Goal: Task Accomplishment & Management: Complete application form

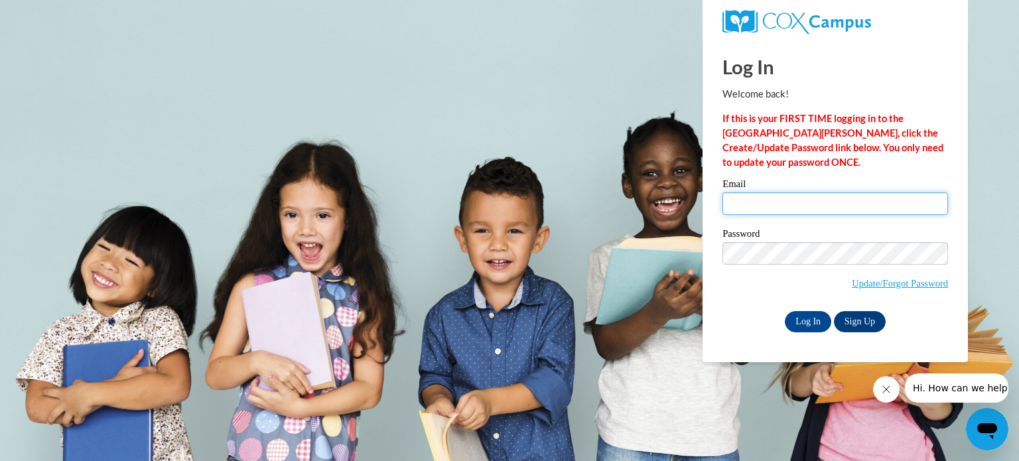
click at [776, 202] on input "Email" at bounding box center [836, 203] width 226 height 23
type input "Izabelleon77@gmail.com"
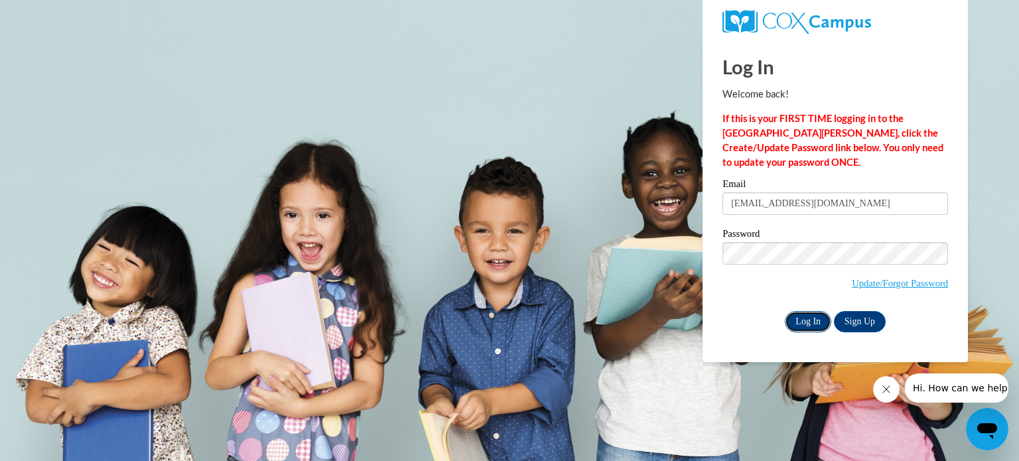
click at [812, 315] on input "Log In" at bounding box center [808, 321] width 46 height 21
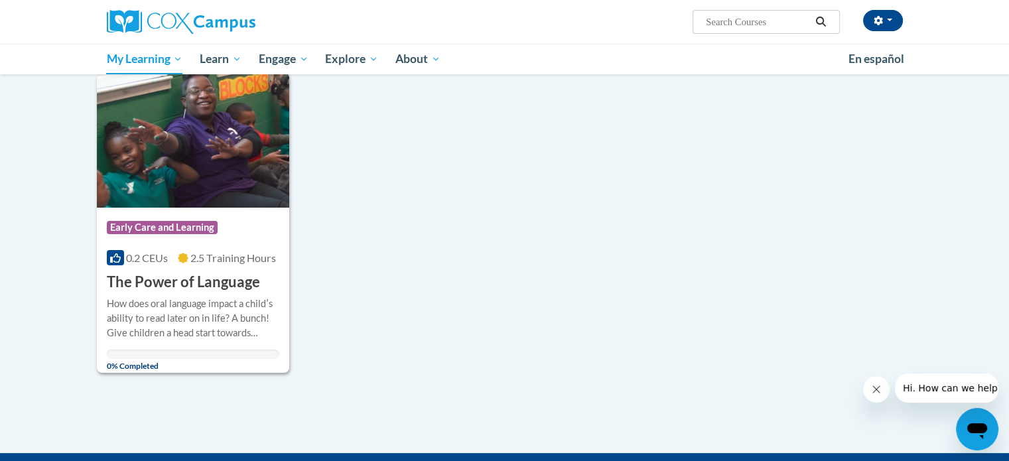
scroll to position [170, 0]
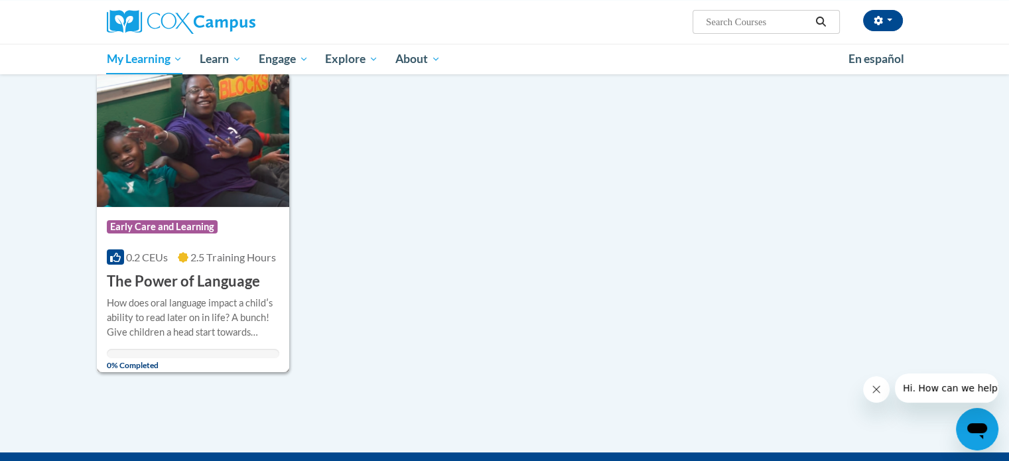
click at [242, 174] on img at bounding box center [193, 139] width 193 height 135
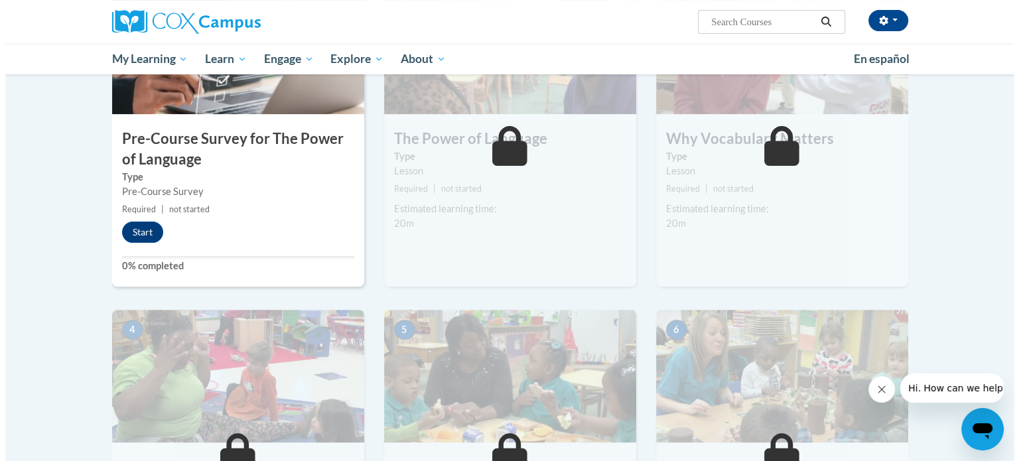
scroll to position [384, 0]
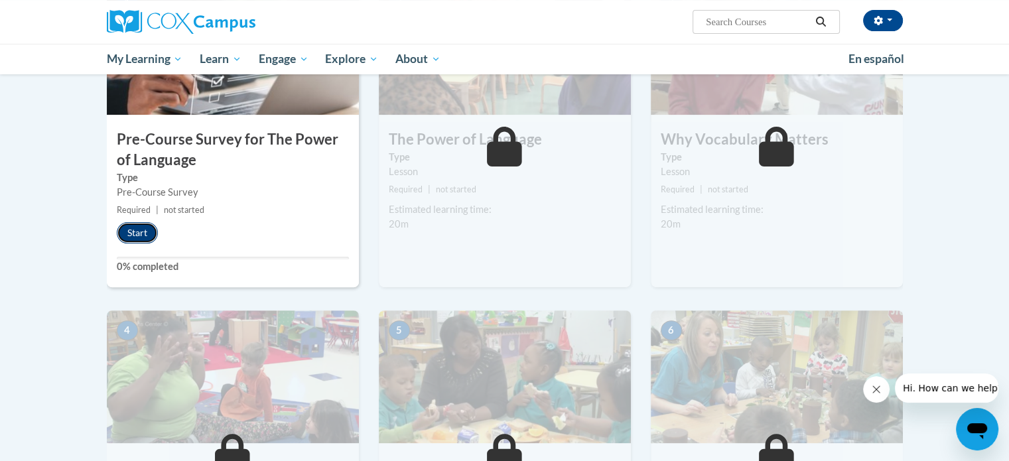
click at [141, 230] on button "Start" at bounding box center [137, 232] width 41 height 21
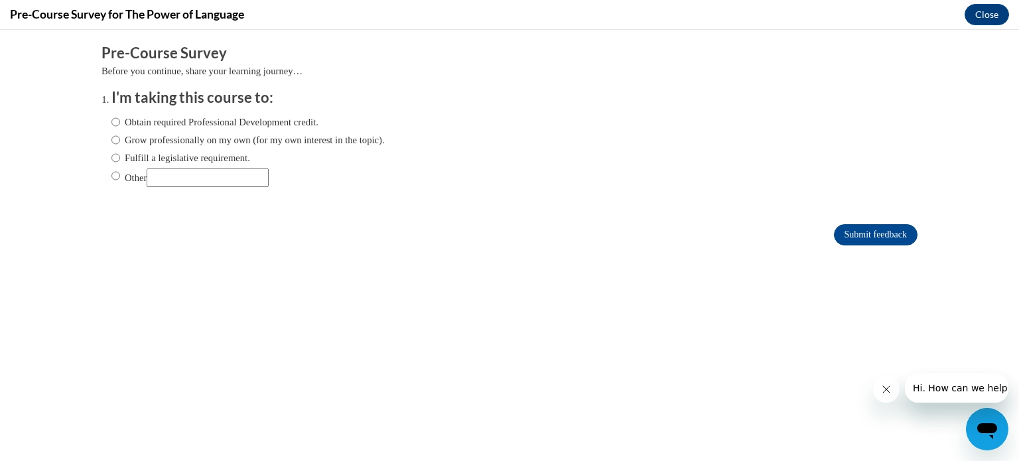
scroll to position [0, 0]
click at [111, 116] on input "Obtain required Professional Development credit." at bounding box center [115, 122] width 9 height 15
radio input "true"
click at [834, 233] on input "Submit feedback" at bounding box center [876, 234] width 84 height 21
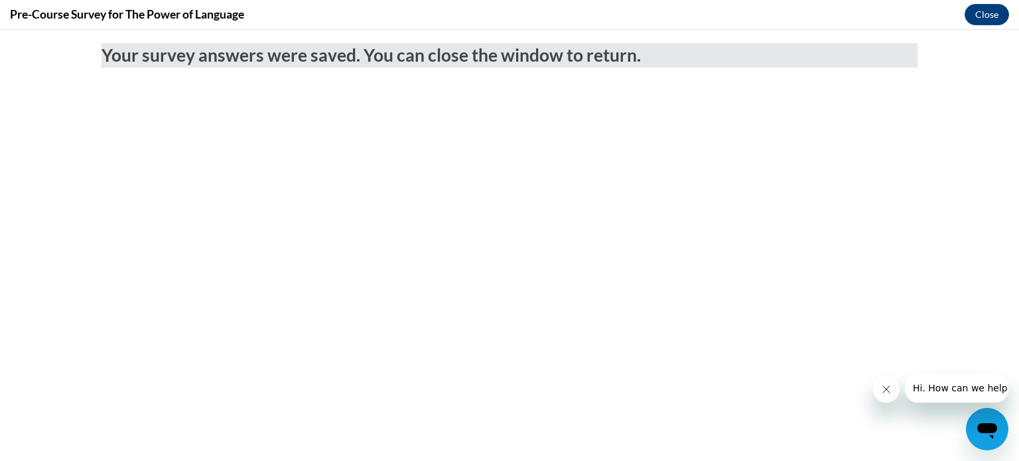
click at [889, 393] on icon "Close message from company" at bounding box center [885, 389] width 11 height 11
click at [894, 390] on button "Close message from company" at bounding box center [885, 389] width 27 height 27
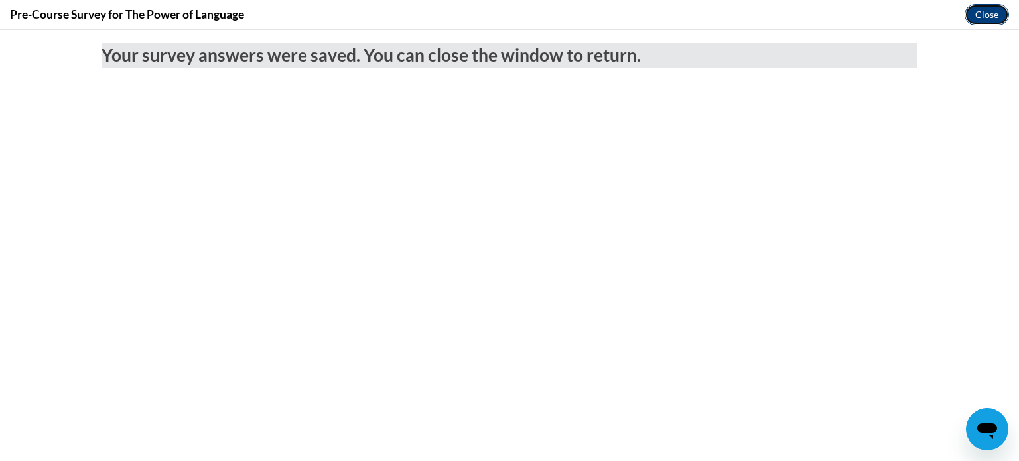
click at [987, 7] on button "Close" at bounding box center [987, 14] width 44 height 21
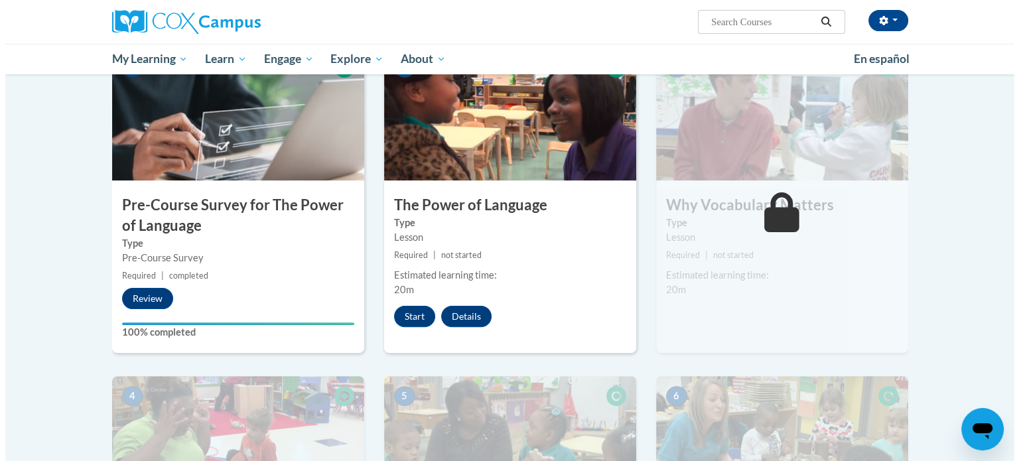
scroll to position [318, 0]
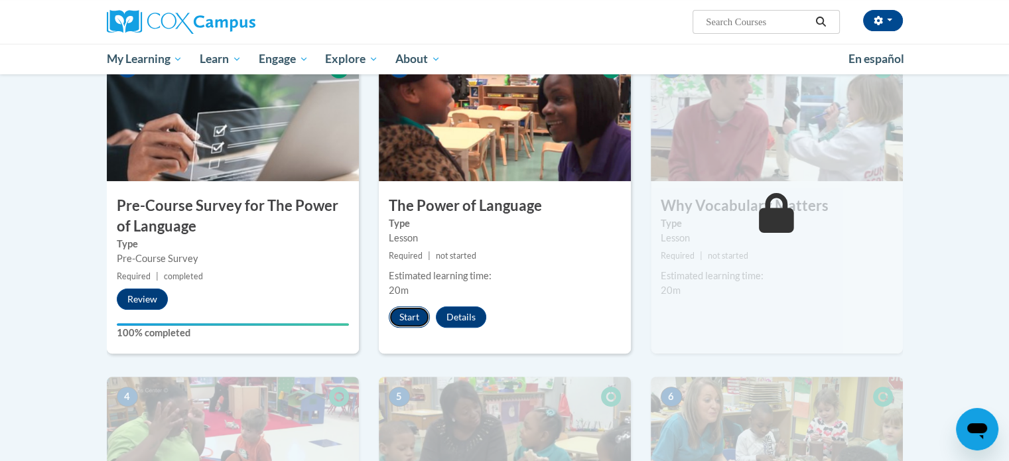
click at [408, 314] on button "Start" at bounding box center [409, 317] width 41 height 21
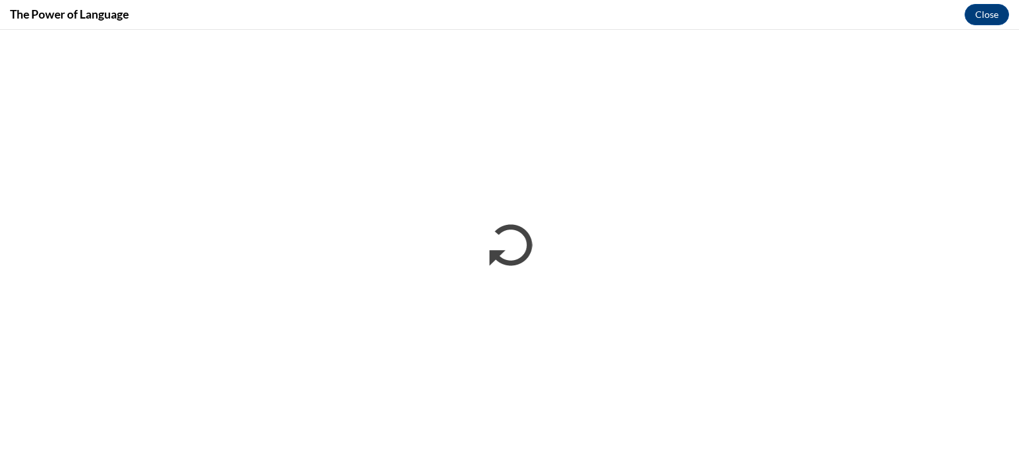
scroll to position [0, 0]
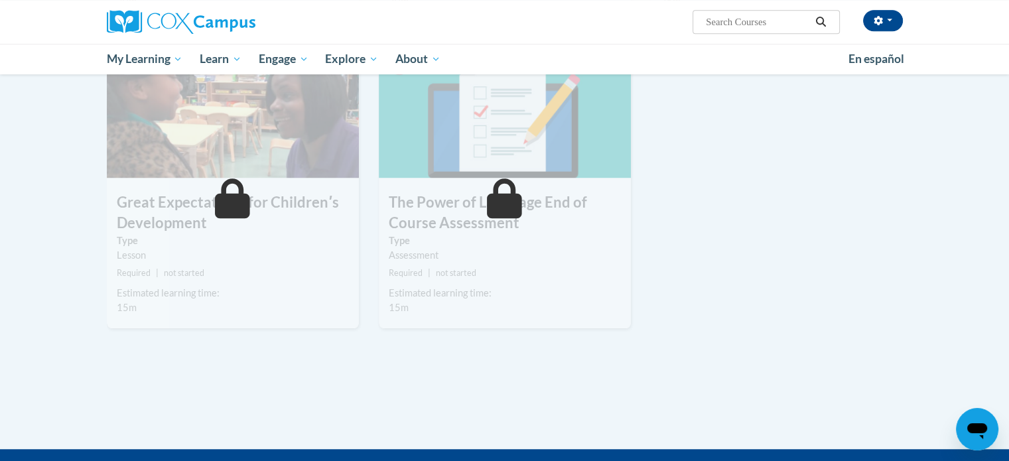
scroll to position [954, 0]
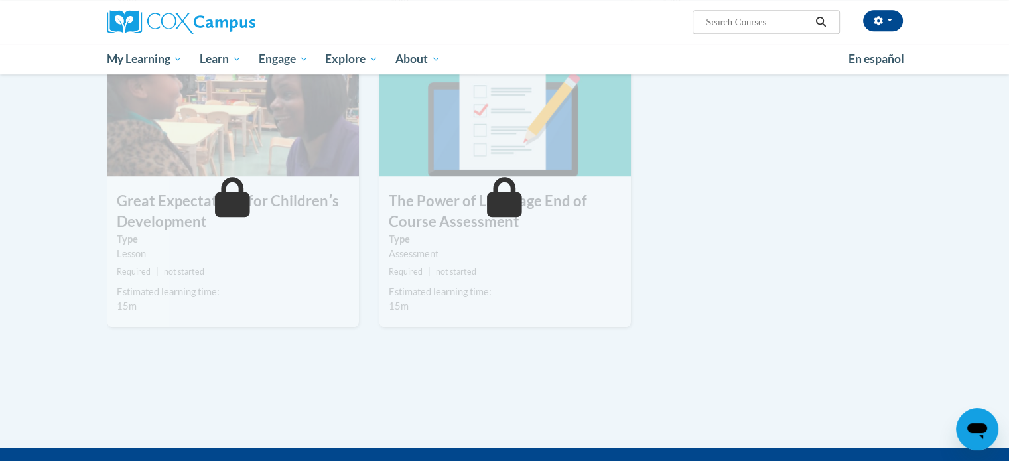
click at [300, 224] on h3 "Great Expectations for Childrenʹs Development" at bounding box center [233, 211] width 252 height 41
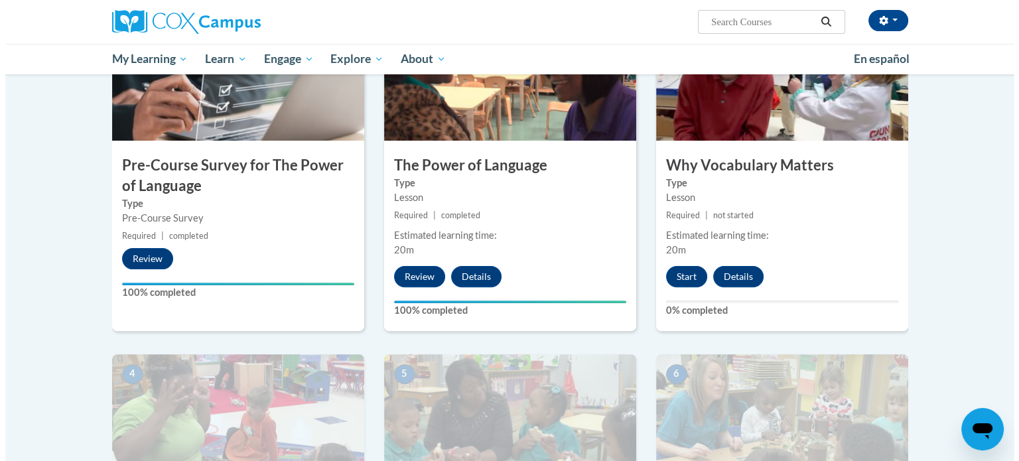
scroll to position [357, 0]
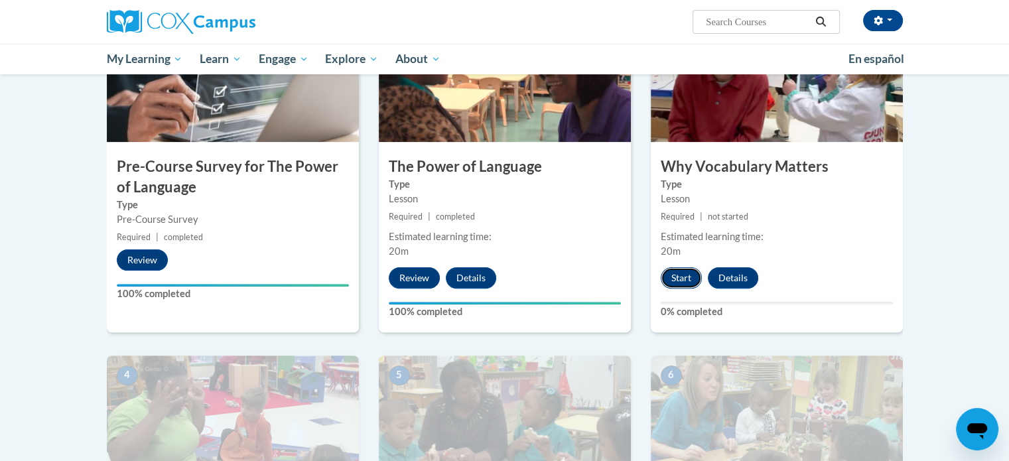
click at [672, 284] on button "Start" at bounding box center [681, 277] width 41 height 21
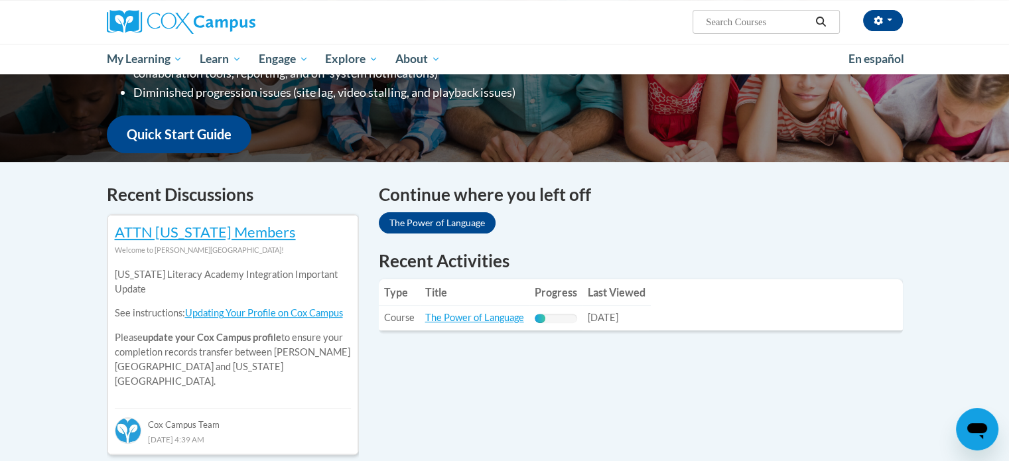
scroll to position [318, 0]
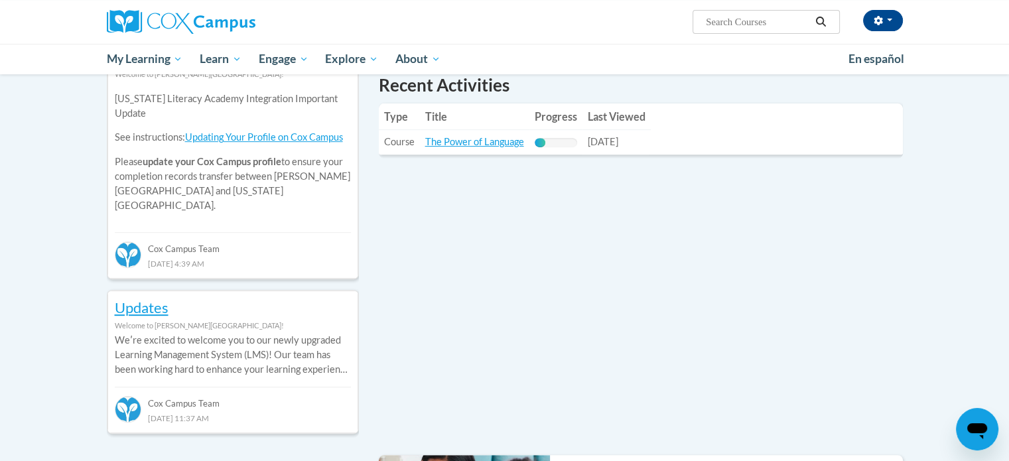
scroll to position [494, 0]
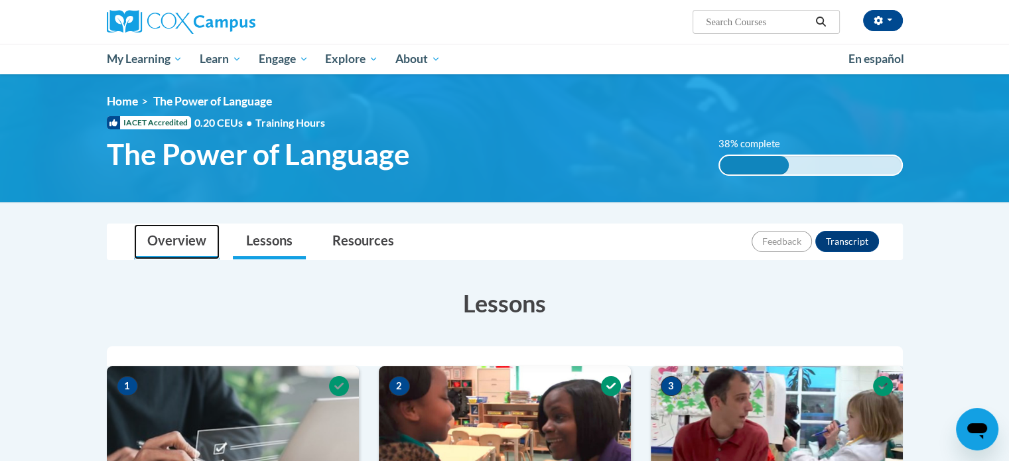
click at [186, 228] on link "Overview" at bounding box center [177, 241] width 86 height 35
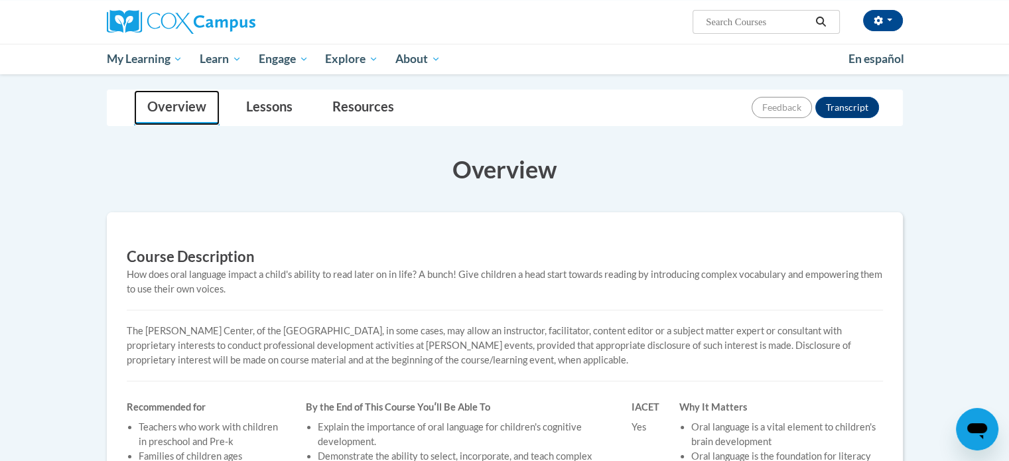
scroll to position [127, 0]
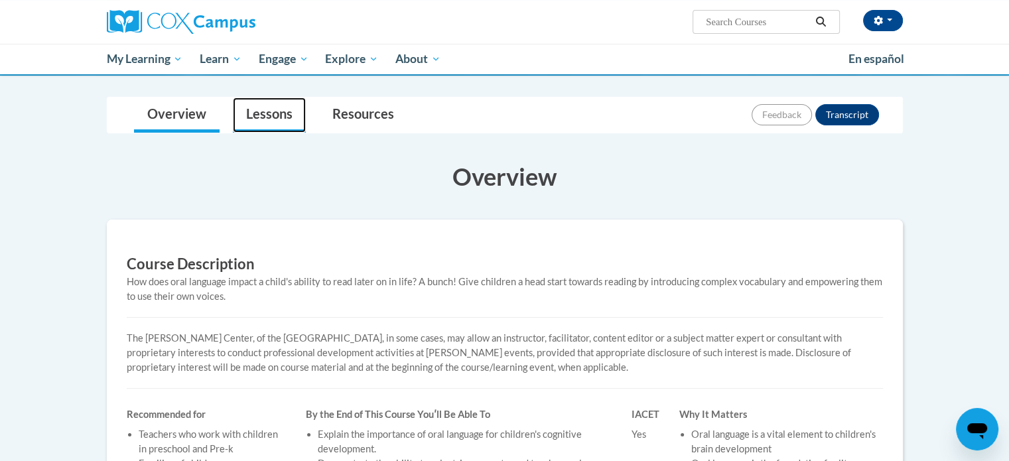
click at [289, 121] on link "Lessons" at bounding box center [269, 115] width 73 height 35
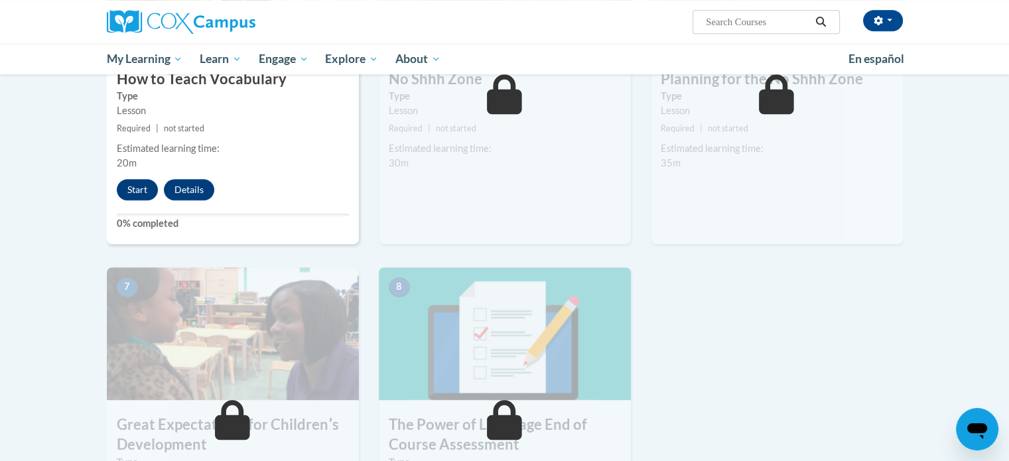
scroll to position [788, 0]
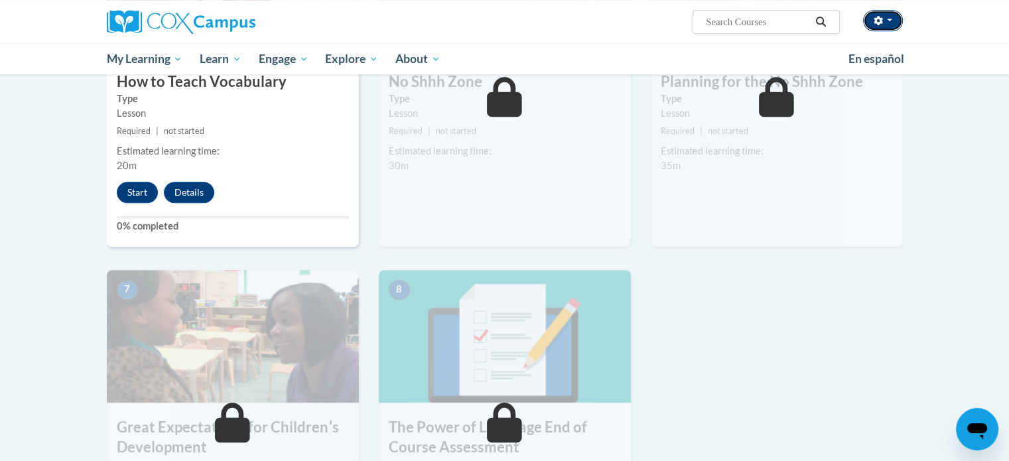
click at [884, 28] on button "button" at bounding box center [883, 20] width 40 height 21
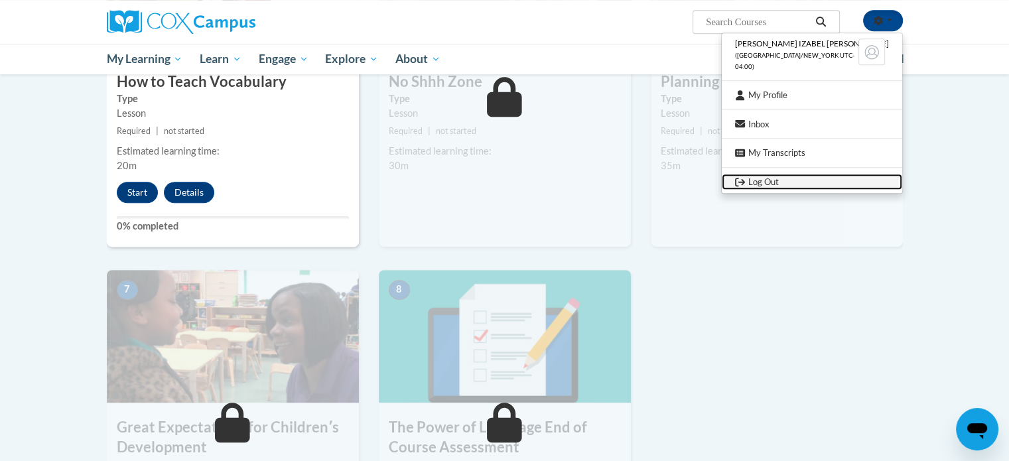
click at [820, 175] on link "Log Out" at bounding box center [812, 182] width 180 height 17
